Goal: Task Accomplishment & Management: Manage account settings

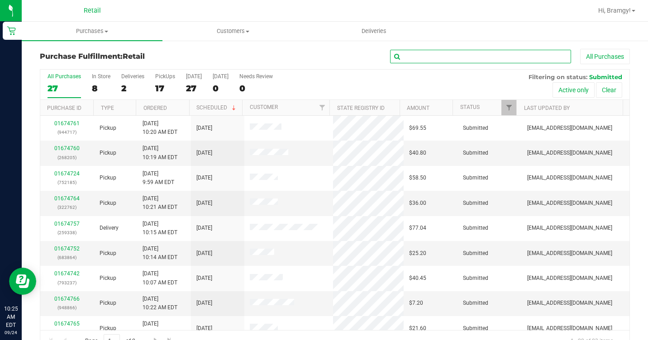
click at [434, 57] on input "text" at bounding box center [480, 57] width 181 height 14
click at [95, 26] on uib-tab-heading "Purchases Summary of purchases Fulfillment All purchases" at bounding box center [92, 31] width 141 height 19
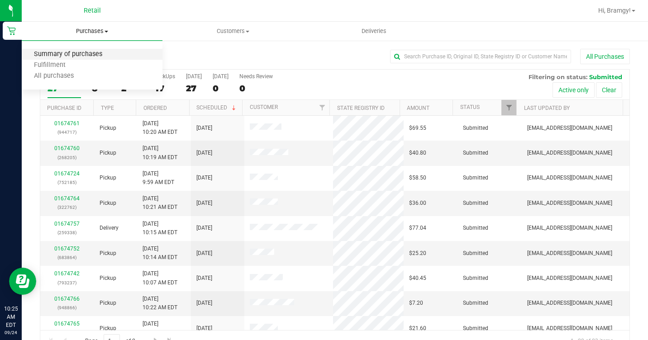
click at [92, 56] on span "Summary of purchases" at bounding box center [68, 55] width 93 height 8
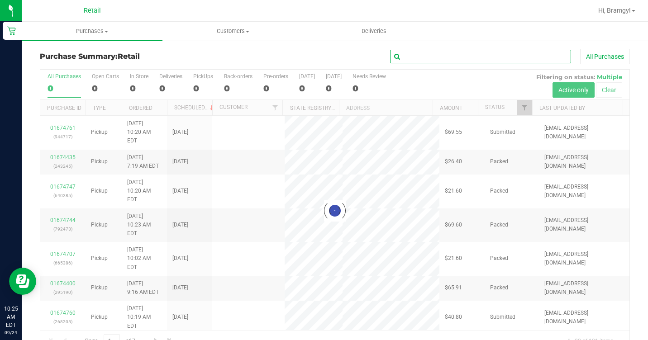
click at [425, 56] on input "text" at bounding box center [480, 57] width 181 height 14
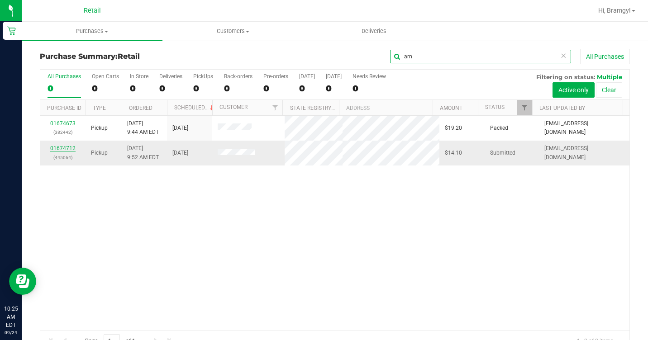
type input "arn"
click at [72, 147] on link "01674712" at bounding box center [62, 148] width 25 height 6
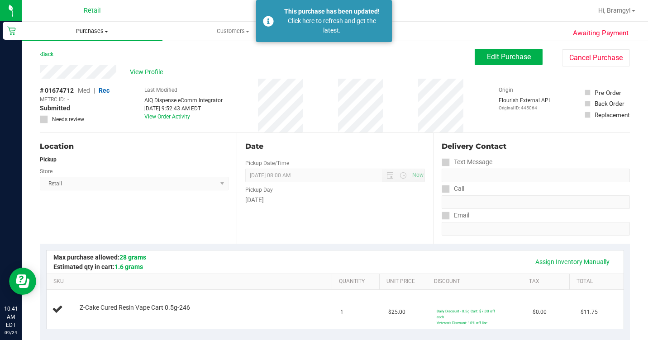
click at [95, 31] on span "Purchases" at bounding box center [92, 31] width 141 height 8
click at [106, 64] on li "Fulfillment" at bounding box center [92, 65] width 141 height 11
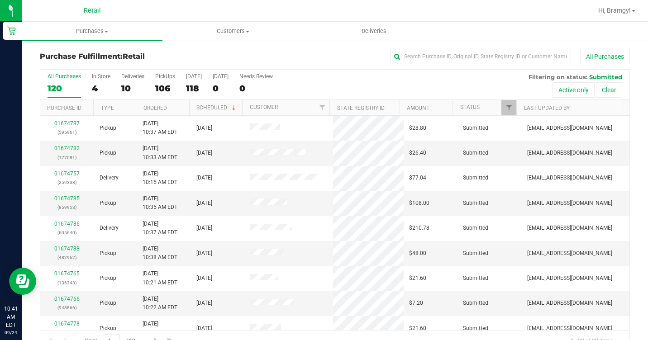
click at [119, 83] on div "All Purchases 120 In Store 4 Deliveries 10 PickUps 106 [DATE] 118 [DATE] 0 Need…" at bounding box center [334, 85] width 589 height 30
click at [102, 79] on div "In Store" at bounding box center [101, 76] width 19 height 6
click at [0, 0] on input "In Store 8" at bounding box center [0, 0] width 0 height 0
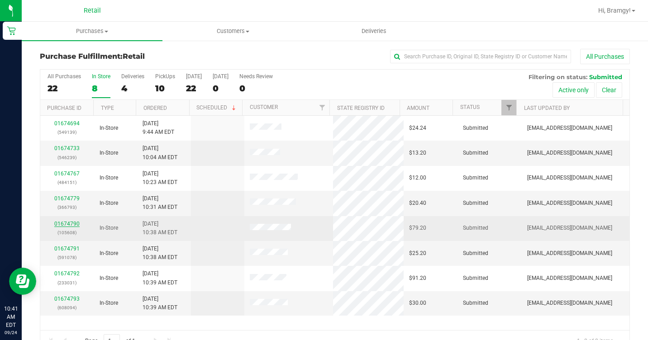
click at [76, 223] on link "01674790" at bounding box center [66, 224] width 25 height 6
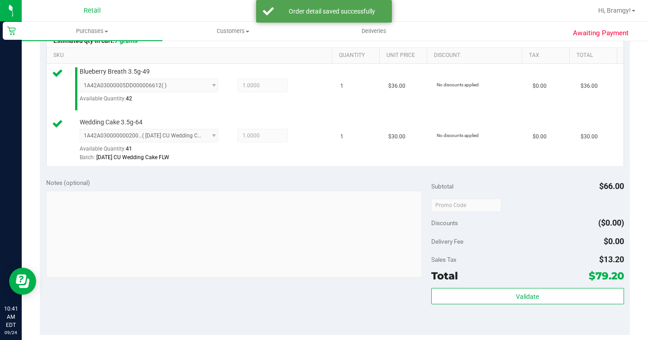
scroll to position [452, 0]
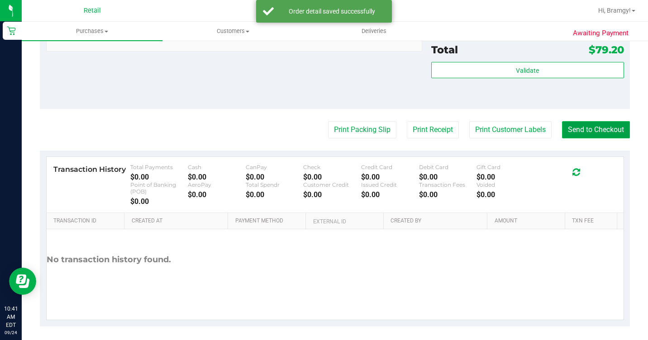
click at [573, 138] on button "Send to Checkout" at bounding box center [596, 129] width 68 height 17
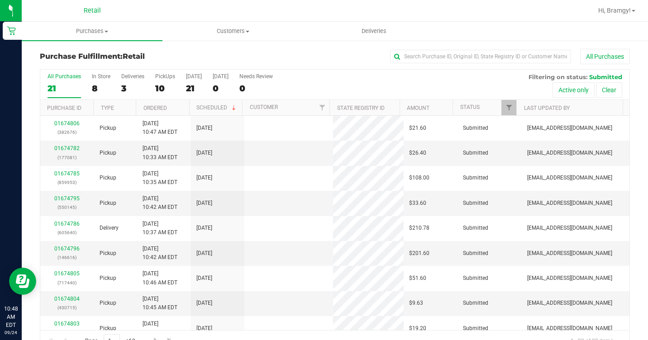
click at [87, 92] on div "All Purchases 21 In Store 8 Deliveries 3 PickUps 10 [DATE] 21 [DATE] 0 Needs Re…" at bounding box center [334, 85] width 589 height 30
click at [100, 86] on div "8" at bounding box center [101, 88] width 19 height 10
click at [0, 0] on input "In Store 8" at bounding box center [0, 0] width 0 height 0
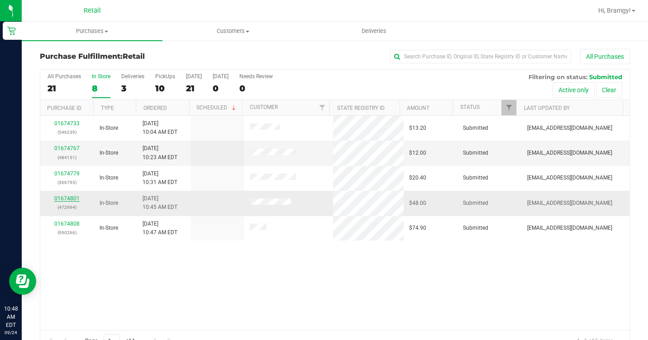
click at [68, 199] on link "01674801" at bounding box center [66, 198] width 25 height 6
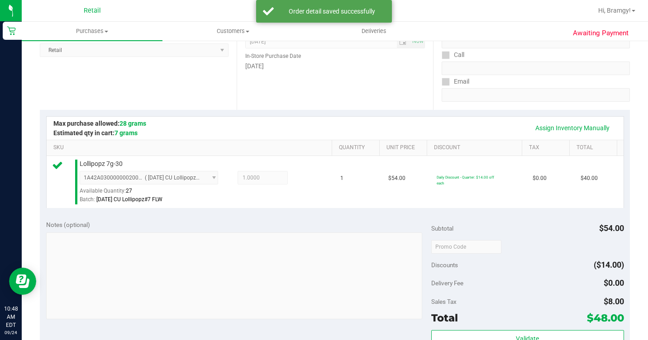
scroll to position [226, 0]
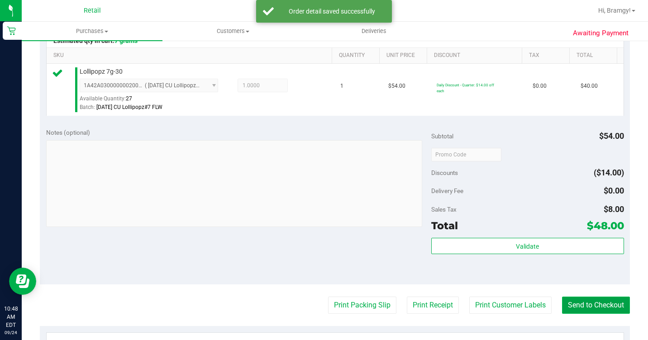
click at [562, 311] on button "Send to Checkout" at bounding box center [596, 305] width 68 height 17
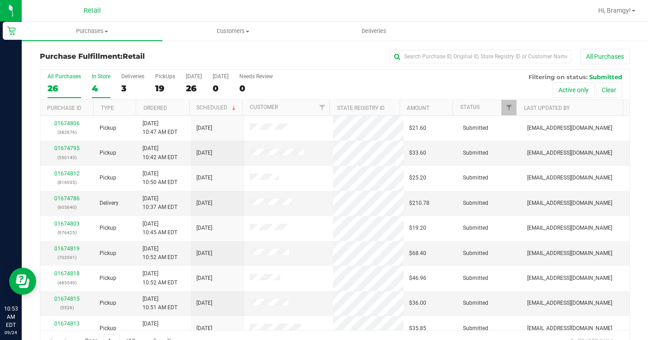
click at [105, 79] on div "In Store" at bounding box center [101, 76] width 19 height 6
click at [0, 0] on input "In Store 4" at bounding box center [0, 0] width 0 height 0
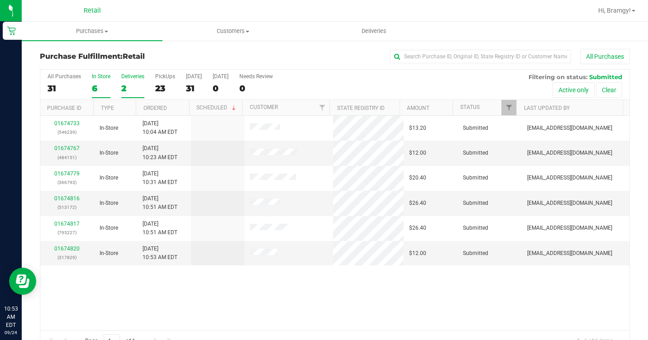
click at [139, 84] on div "2" at bounding box center [132, 88] width 23 height 10
click at [0, 0] on input "Deliveries 2" at bounding box center [0, 0] width 0 height 0
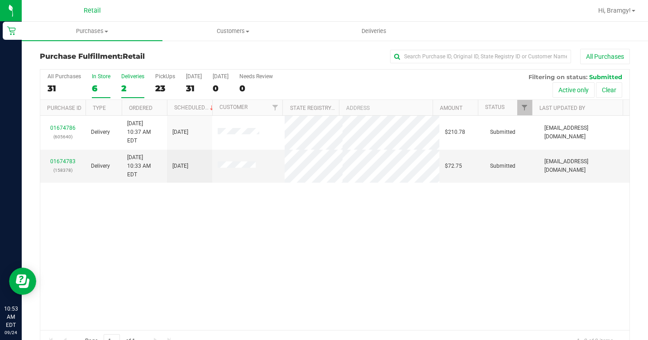
click at [100, 85] on div "6" at bounding box center [101, 88] width 19 height 10
click at [0, 0] on input "In Store 6" at bounding box center [0, 0] width 0 height 0
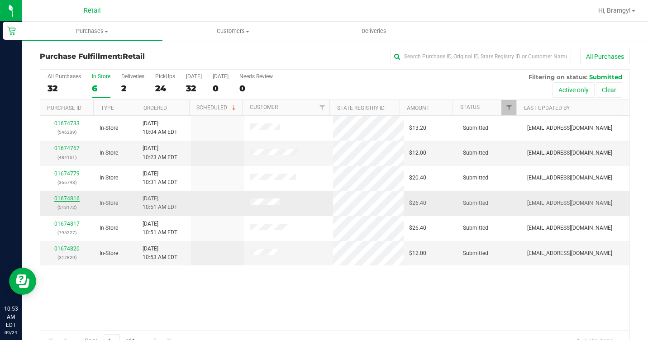
click at [60, 198] on link "01674816" at bounding box center [66, 198] width 25 height 6
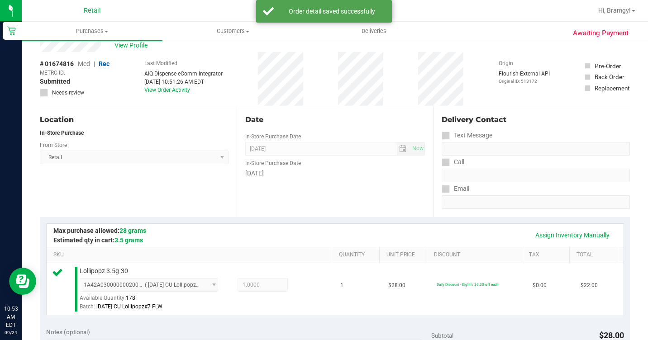
scroll to position [271, 0]
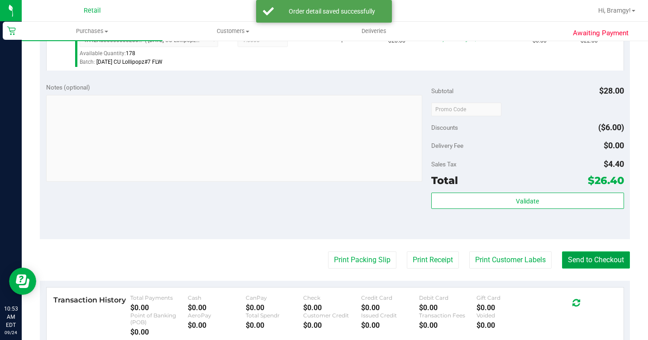
click at [599, 269] on button "Send to Checkout" at bounding box center [596, 259] width 68 height 17
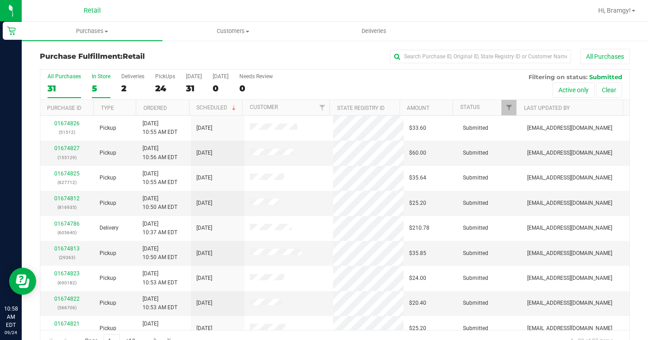
click at [105, 81] on label "In Store 5" at bounding box center [101, 85] width 19 height 25
click at [0, 0] on input "In Store 5" at bounding box center [0, 0] width 0 height 0
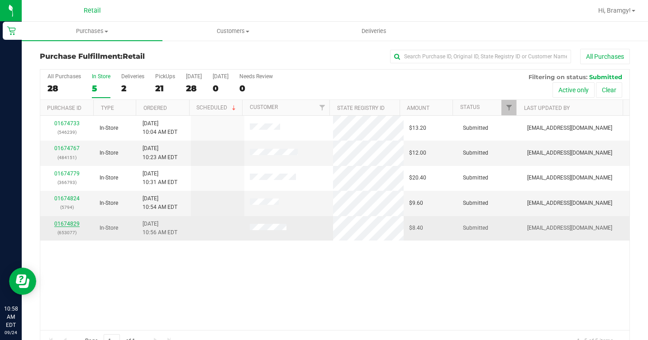
click at [76, 224] on link "01674829" at bounding box center [66, 224] width 25 height 6
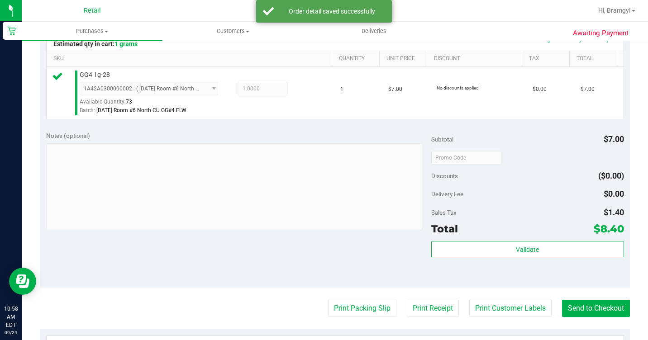
scroll to position [226, 0]
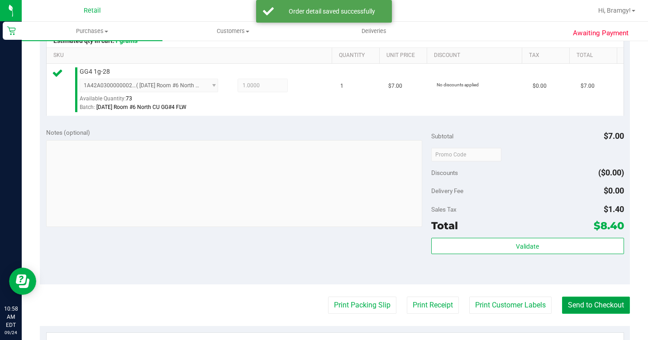
click at [577, 314] on button "Send to Checkout" at bounding box center [596, 305] width 68 height 17
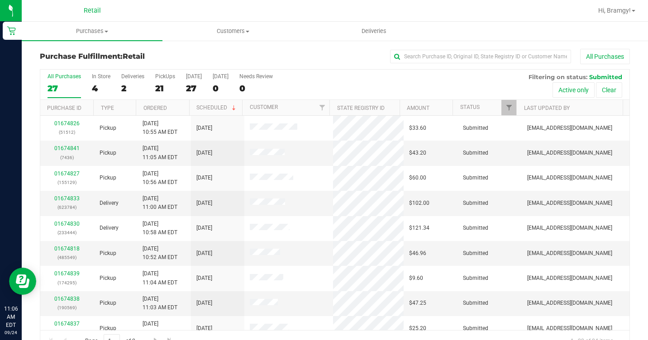
drag, startPoint x: 105, startPoint y: 75, endPoint x: 118, endPoint y: 67, distance: 15.1
click at [106, 76] on div "In Store" at bounding box center [101, 76] width 19 height 6
click at [0, 0] on input "In Store 4" at bounding box center [0, 0] width 0 height 0
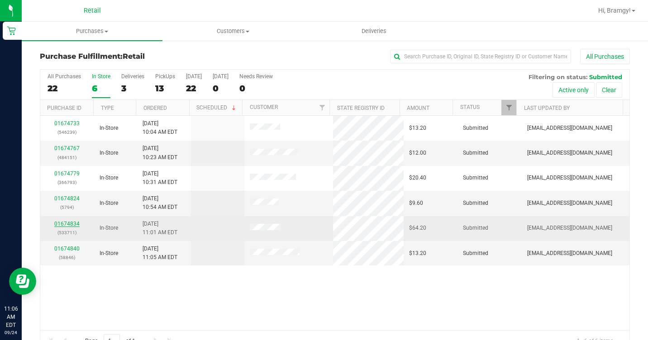
click at [67, 227] on link "01674834" at bounding box center [66, 224] width 25 height 6
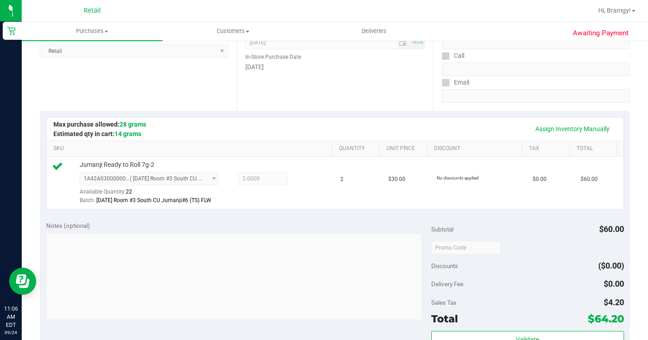
scroll to position [317, 0]
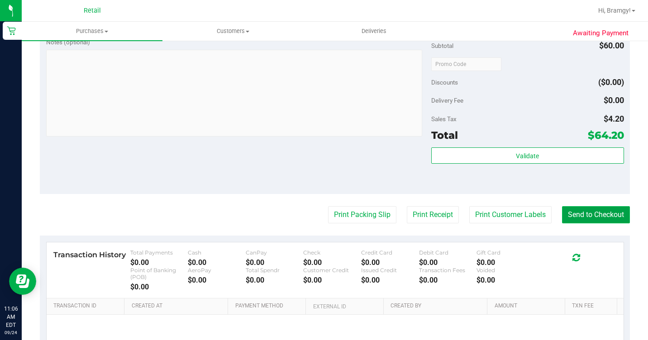
click at [574, 223] on button "Send to Checkout" at bounding box center [596, 214] width 68 height 17
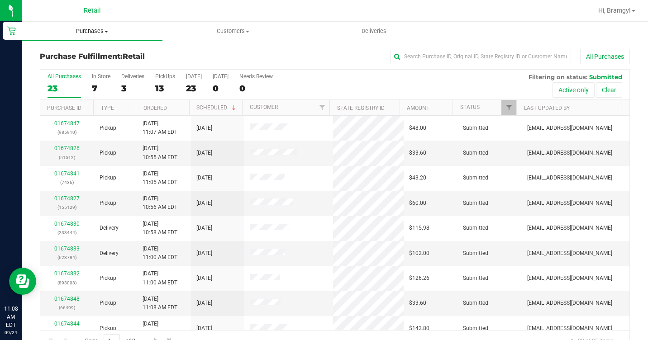
click at [96, 28] on span "Purchases" at bounding box center [92, 31] width 141 height 8
click at [97, 57] on span "Summary of purchases" at bounding box center [68, 55] width 93 height 8
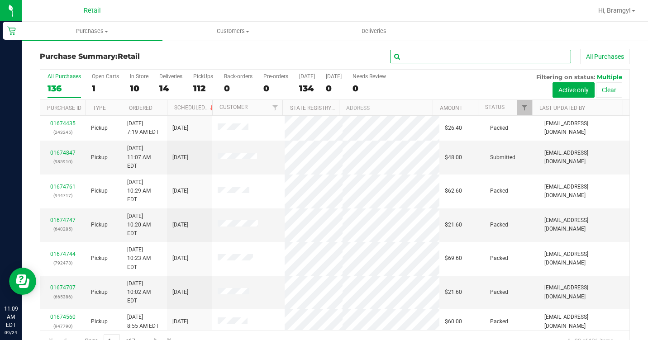
click at [521, 50] on input "text" at bounding box center [480, 57] width 181 height 14
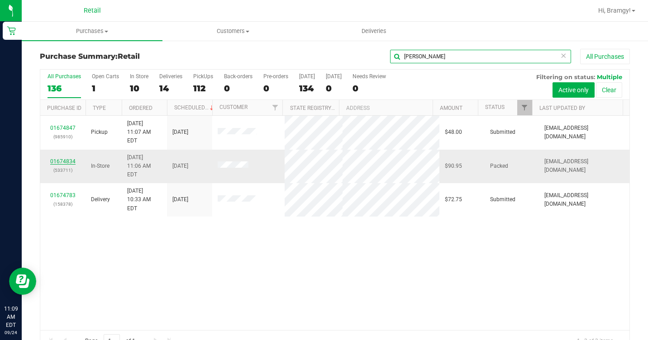
type input "[PERSON_NAME]"
click at [65, 158] on link "01674834" at bounding box center [62, 161] width 25 height 6
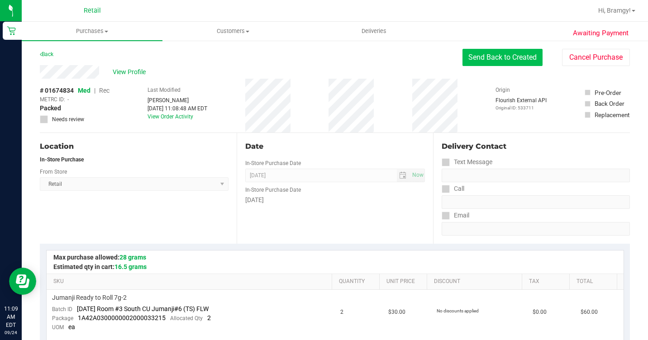
click at [492, 56] on button "Send Back to Created" at bounding box center [502, 57] width 80 height 17
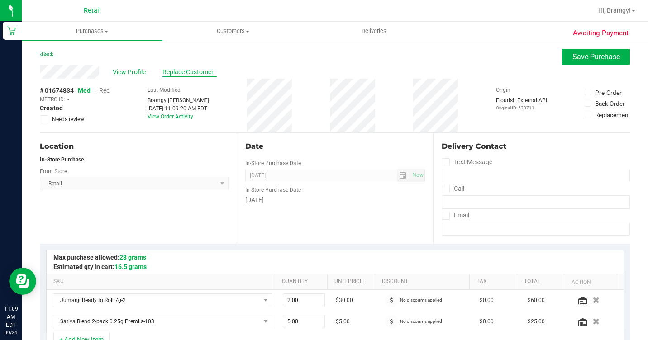
click at [179, 73] on span "Replace Customer" at bounding box center [189, 71] width 54 height 9
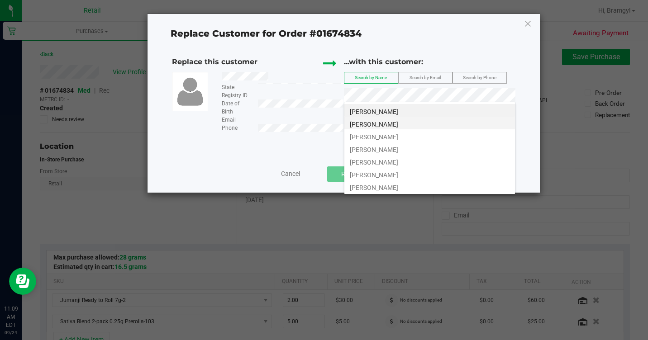
click at [400, 119] on li "[PERSON_NAME]" at bounding box center [429, 123] width 171 height 13
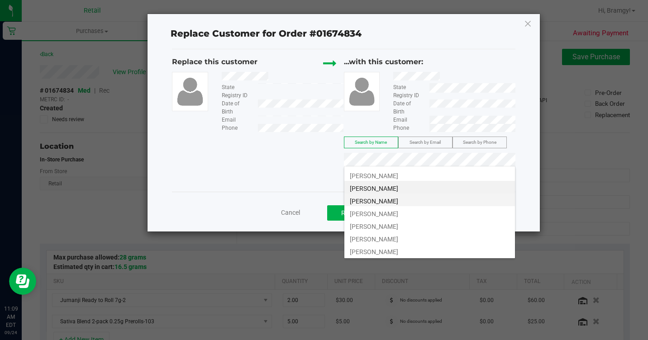
click at [384, 198] on span "[PERSON_NAME]" at bounding box center [374, 201] width 48 height 7
click at [441, 212] on li "[PERSON_NAME]" at bounding box center [429, 212] width 171 height 13
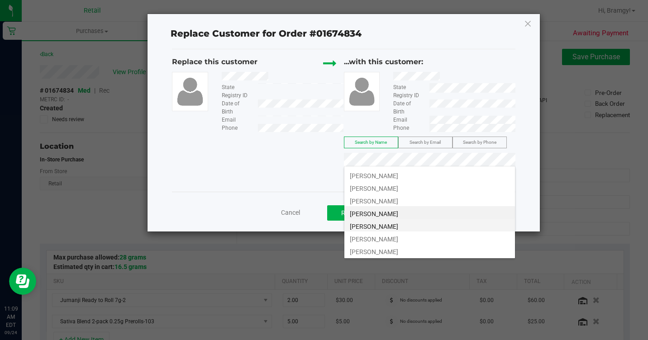
click at [422, 225] on li "[PERSON_NAME]" at bounding box center [429, 225] width 171 height 13
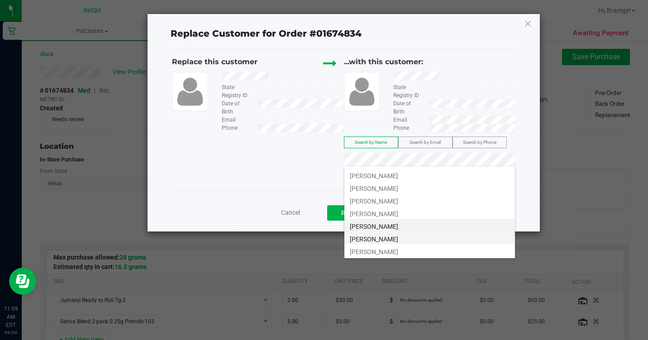
click at [393, 236] on li "[PERSON_NAME]" at bounding box center [429, 238] width 171 height 13
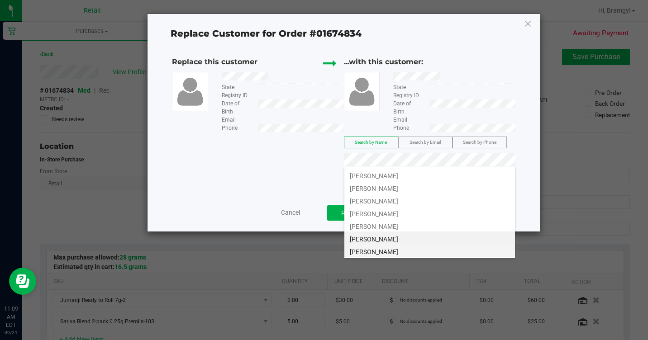
click at [401, 248] on li "[PERSON_NAME]" at bounding box center [429, 250] width 171 height 13
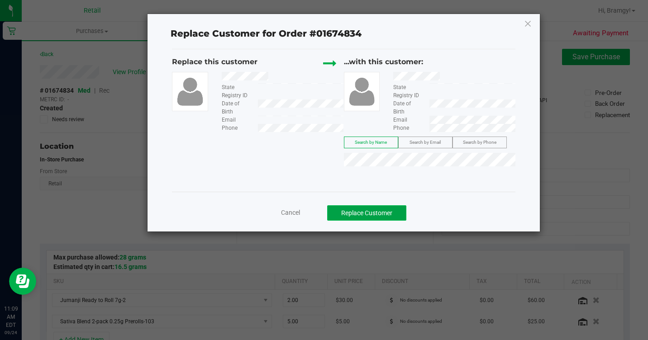
click at [384, 209] on button "Replace Customer" at bounding box center [366, 212] width 79 height 15
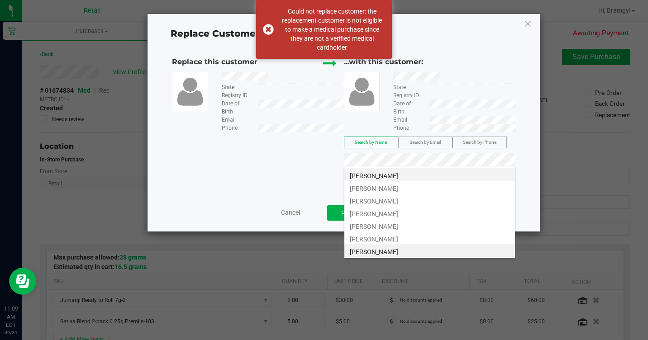
click at [483, 171] on li "[PERSON_NAME]" at bounding box center [429, 174] width 171 height 13
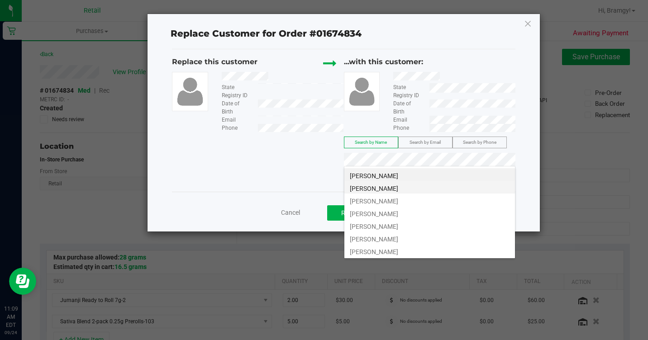
click at [454, 191] on li "[PERSON_NAME]" at bounding box center [429, 187] width 171 height 13
click at [456, 197] on li "[PERSON_NAME]" at bounding box center [429, 200] width 171 height 13
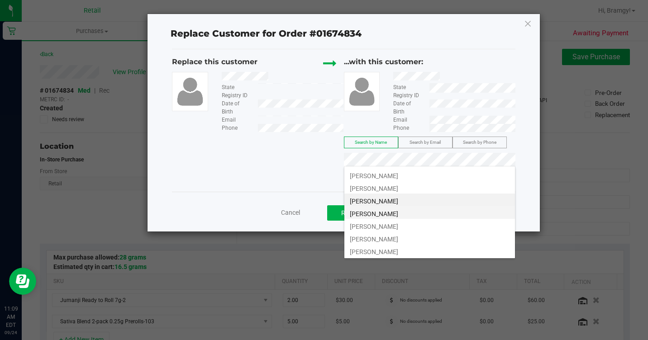
click at [446, 208] on li "[PERSON_NAME]" at bounding box center [429, 212] width 171 height 13
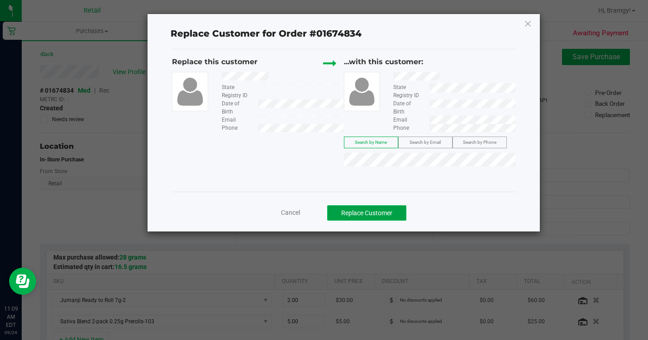
click at [399, 213] on button "Replace Customer" at bounding box center [366, 212] width 79 height 15
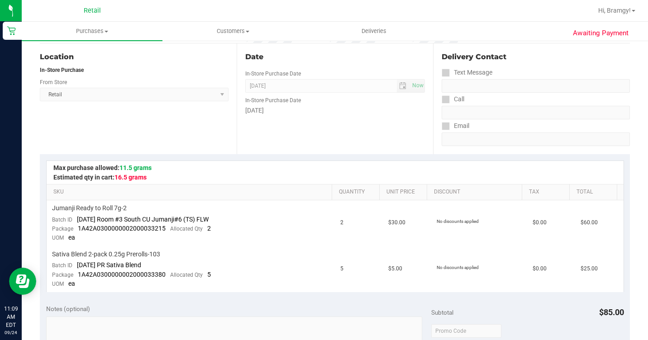
scroll to position [226, 0]
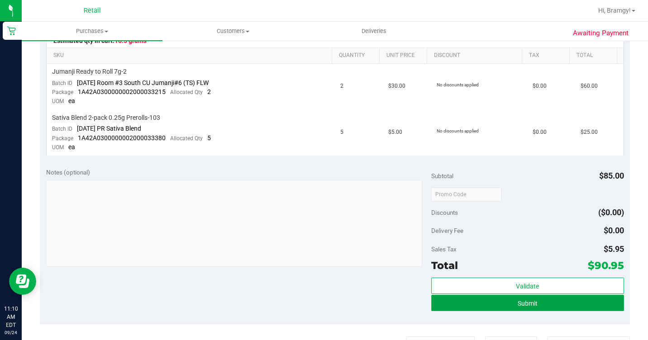
click at [510, 299] on button "Submit" at bounding box center [527, 303] width 193 height 16
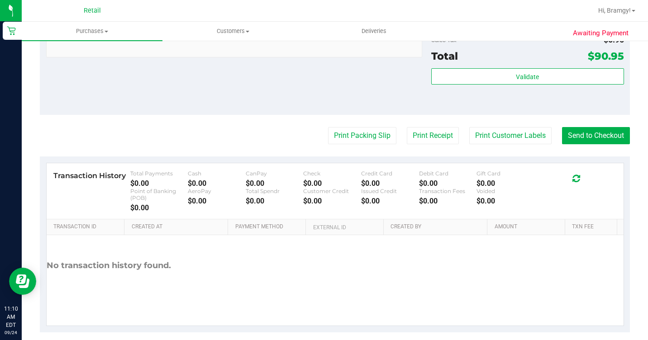
scroll to position [452, 0]
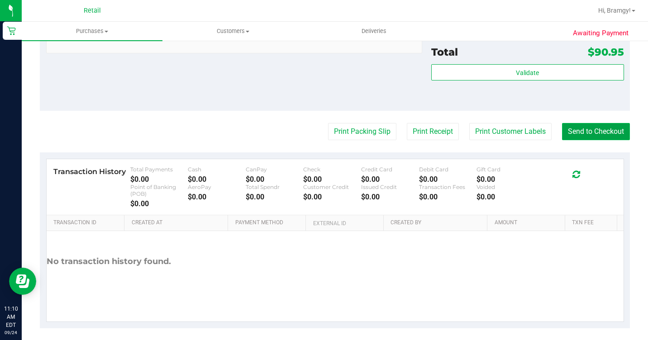
click at [587, 140] on button "Send to Checkout" at bounding box center [596, 131] width 68 height 17
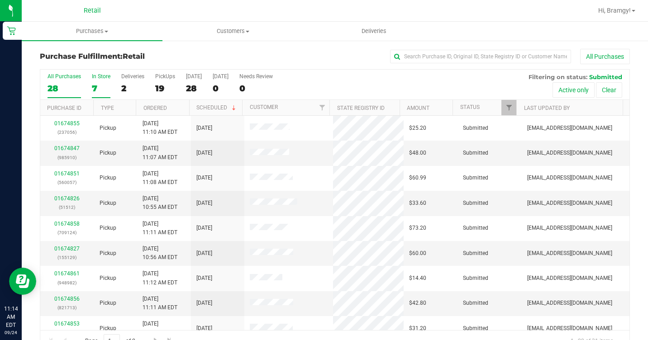
click at [94, 80] on label "In Store 7" at bounding box center [101, 85] width 19 height 25
click at [0, 0] on input "In Store 7" at bounding box center [0, 0] width 0 height 0
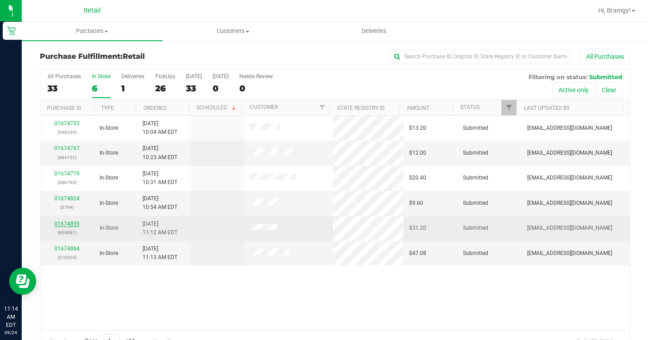
click at [71, 223] on link "01674859" at bounding box center [66, 224] width 25 height 6
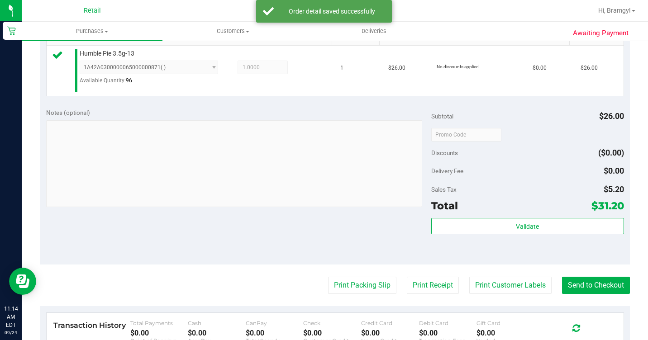
scroll to position [271, 0]
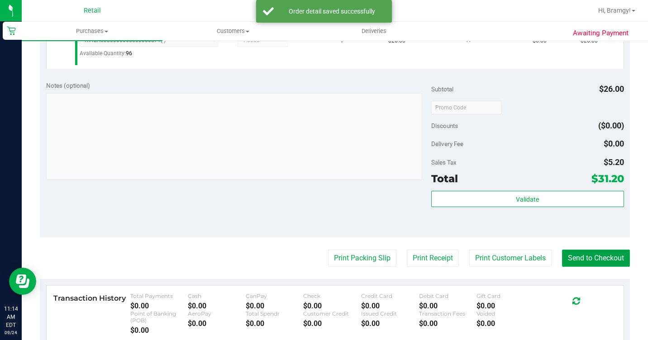
click at [586, 267] on button "Send to Checkout" at bounding box center [596, 258] width 68 height 17
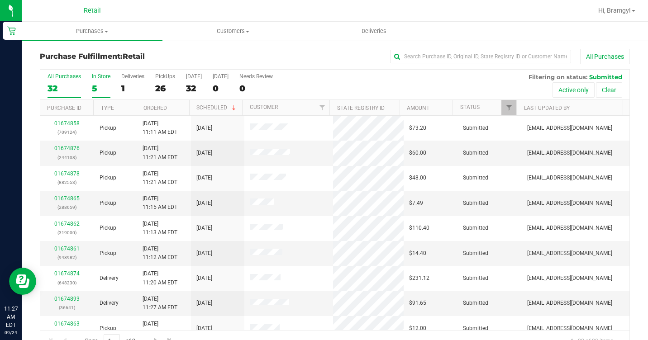
click at [100, 88] on div "5" at bounding box center [101, 88] width 19 height 10
click at [0, 0] on input "In Store 5" at bounding box center [0, 0] width 0 height 0
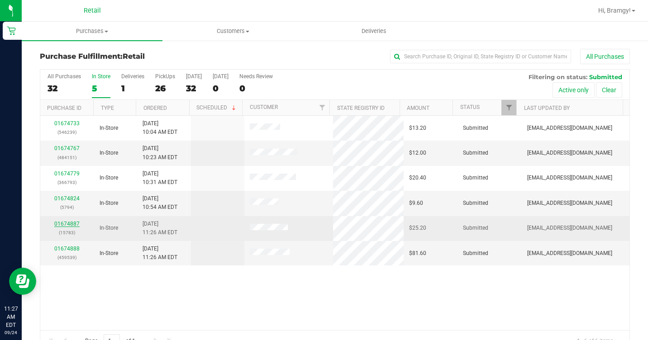
click at [77, 223] on link "01674887" at bounding box center [66, 224] width 25 height 6
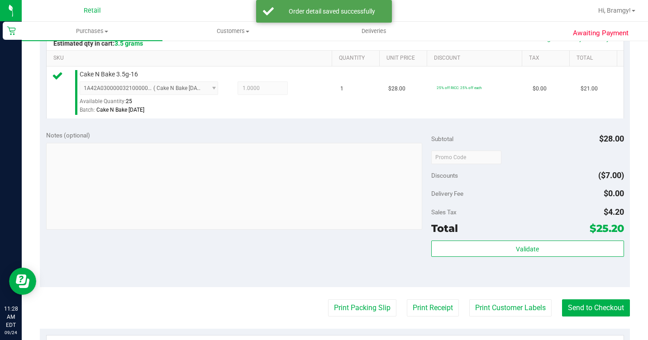
scroll to position [271, 0]
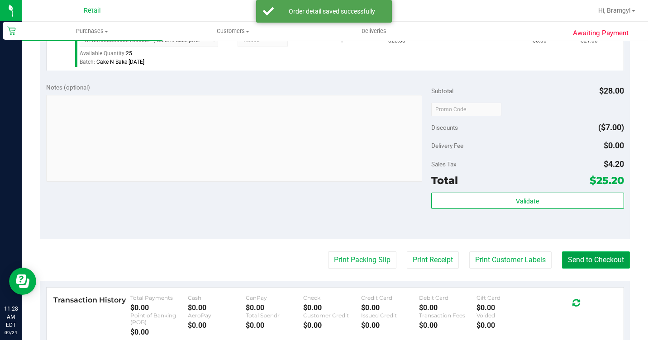
click at [581, 269] on button "Send to Checkout" at bounding box center [596, 259] width 68 height 17
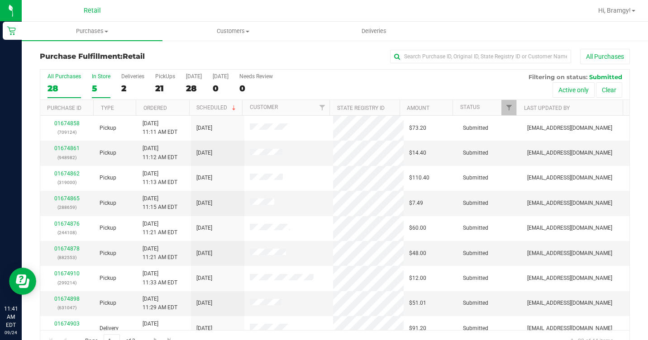
click at [98, 91] on div "5" at bounding box center [101, 88] width 19 height 10
click at [0, 0] on input "In Store 5" at bounding box center [0, 0] width 0 height 0
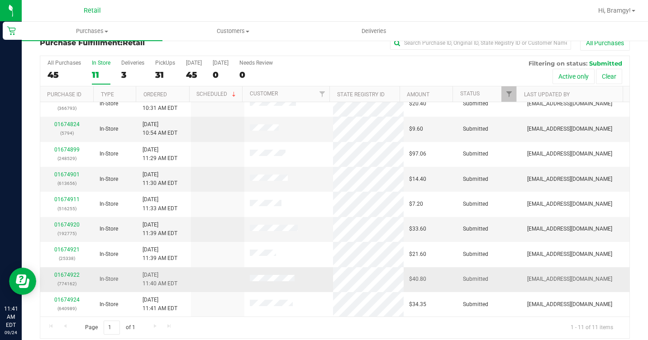
scroll to position [21, 0]
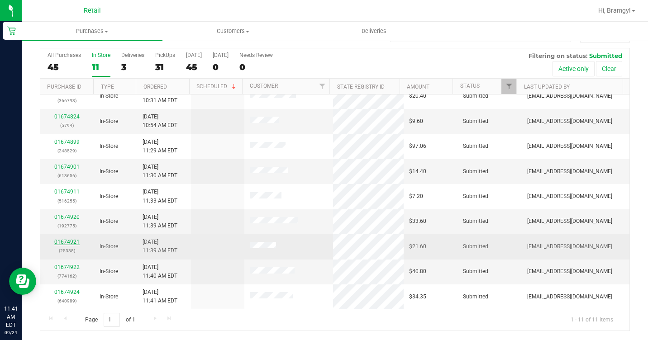
click at [59, 241] on link "01674921" at bounding box center [66, 242] width 25 height 6
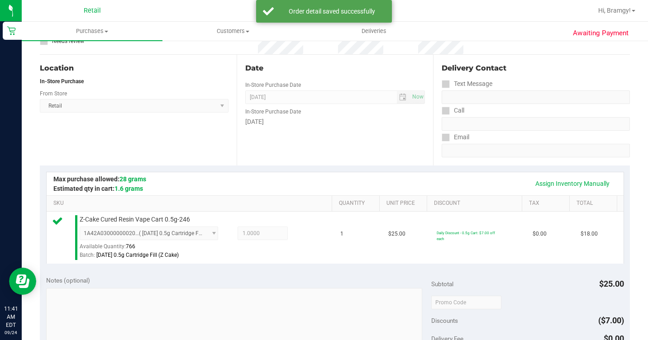
scroll to position [293, 0]
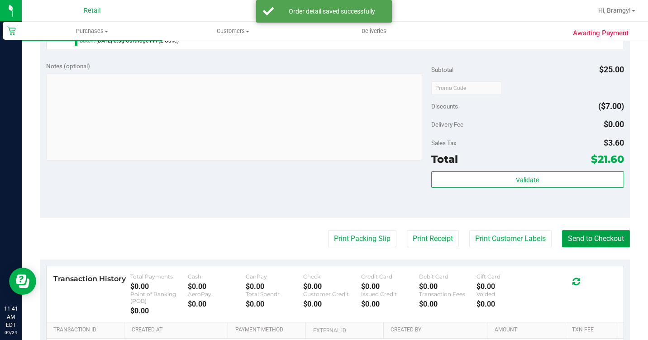
click at [587, 247] on button "Send to Checkout" at bounding box center [596, 238] width 68 height 17
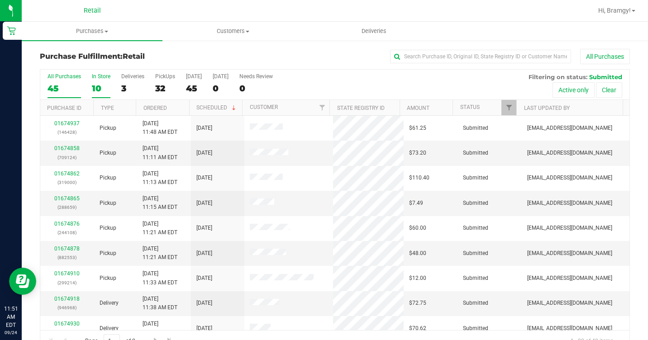
click at [103, 81] on label "In Store 10" at bounding box center [101, 85] width 19 height 25
click at [0, 0] on input "In Store 10" at bounding box center [0, 0] width 0 height 0
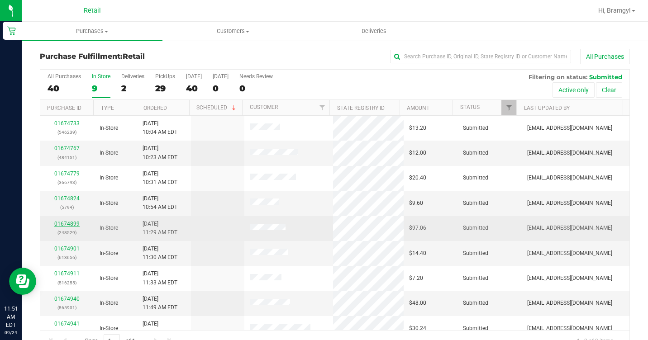
click at [67, 223] on link "01674899" at bounding box center [66, 224] width 25 height 6
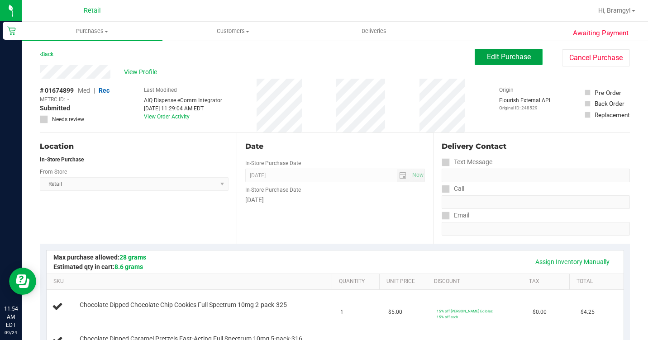
click at [487, 56] on span "Edit Purchase" at bounding box center [509, 56] width 44 height 9
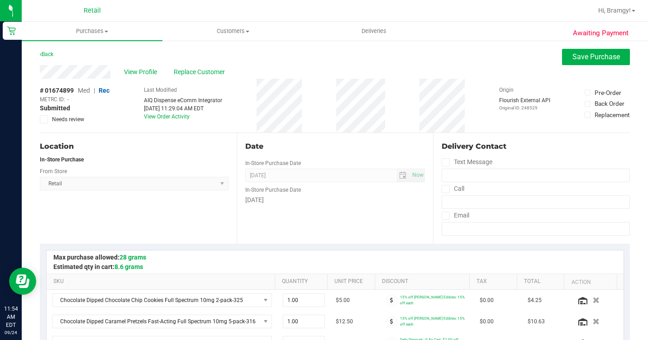
click at [87, 90] on span "Med" at bounding box center [84, 90] width 12 height 7
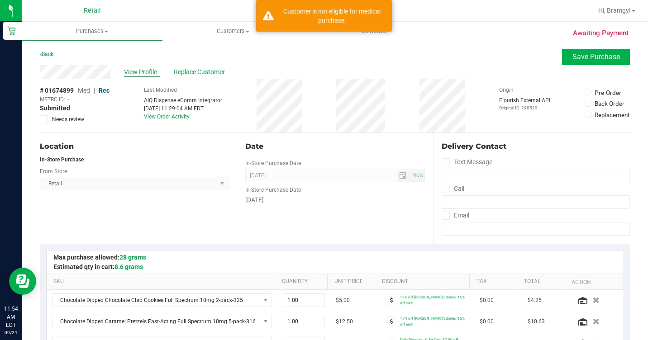
click at [132, 75] on span "View Profile" at bounding box center [142, 71] width 36 height 9
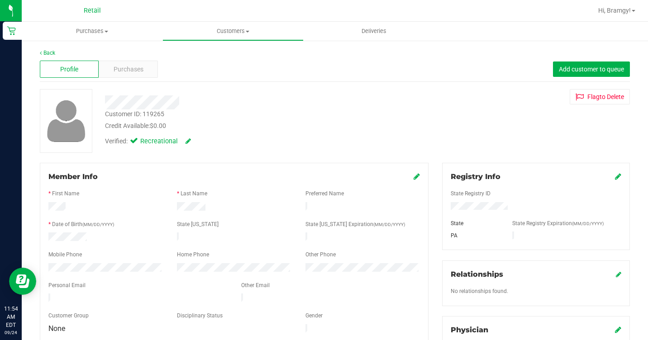
click at [130, 137] on icon at bounding box center [134, 142] width 8 height 10
click at [186, 140] on icon at bounding box center [187, 141] width 5 height 6
click at [137, 142] on icon at bounding box center [136, 142] width 6 height 0
click at [0, 0] on input "Medical" at bounding box center [0, 0] width 0 height 0
click at [198, 141] on icon at bounding box center [198, 141] width 7 height 6
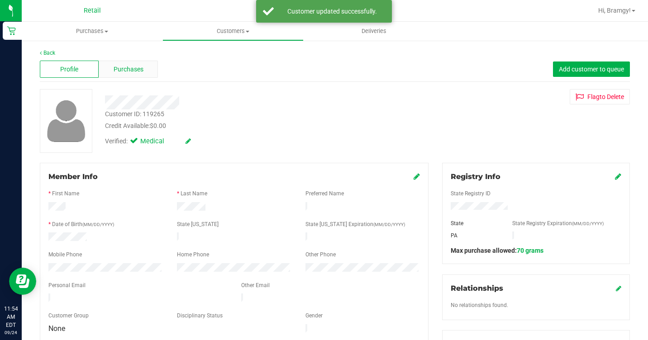
click at [129, 72] on span "Purchases" at bounding box center [129, 69] width 30 height 9
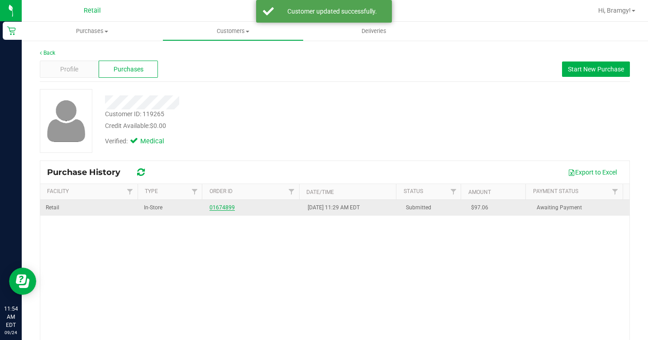
click at [217, 209] on link "01674899" at bounding box center [221, 207] width 25 height 6
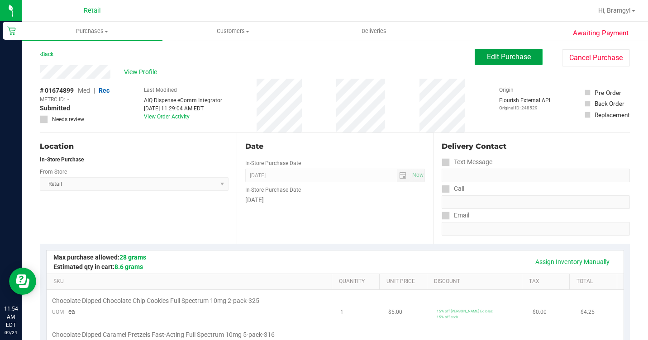
click at [497, 53] on span "Edit Purchase" at bounding box center [509, 56] width 44 height 9
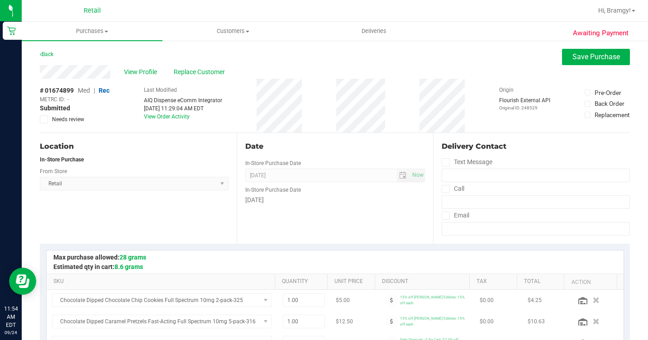
click at [87, 90] on span "Med" at bounding box center [84, 90] width 12 height 7
click at [563, 55] on button "Save Purchase" at bounding box center [596, 57] width 68 height 16
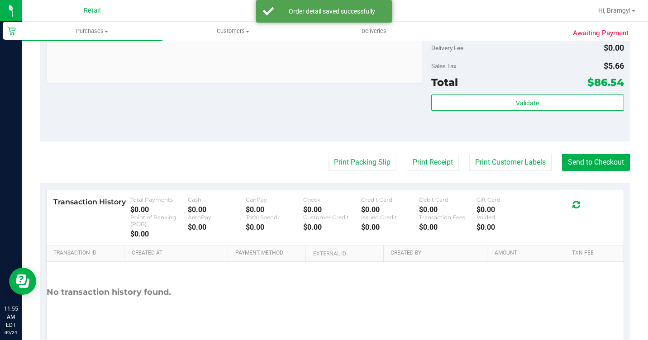
scroll to position [633, 0]
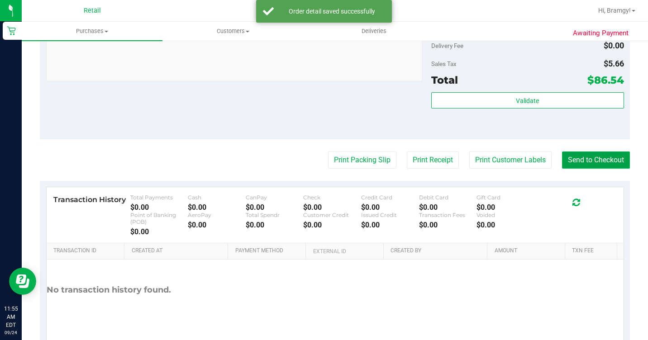
drag, startPoint x: 583, startPoint y: 232, endPoint x: 579, endPoint y: 226, distance: 6.9
click at [583, 169] on button "Send to Checkout" at bounding box center [596, 160] width 68 height 17
